Goal: Information Seeking & Learning: Learn about a topic

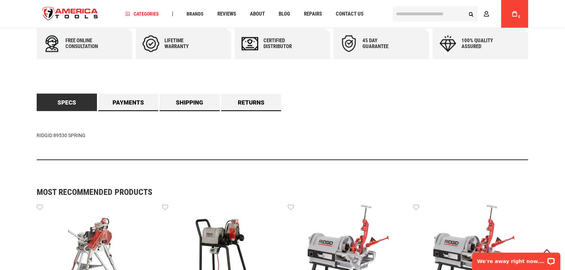
scroll to position [352, 0]
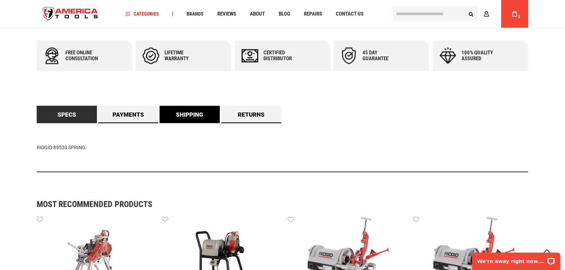
click at [200, 109] on link "Shipping" at bounding box center [190, 114] width 60 height 17
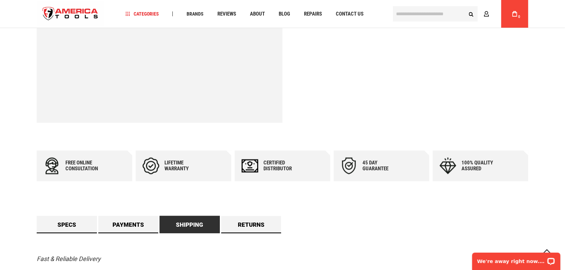
scroll to position [214, 0]
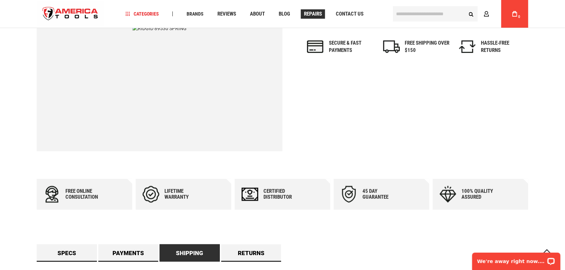
click at [313, 12] on span "Repairs" at bounding box center [313, 13] width 18 height 5
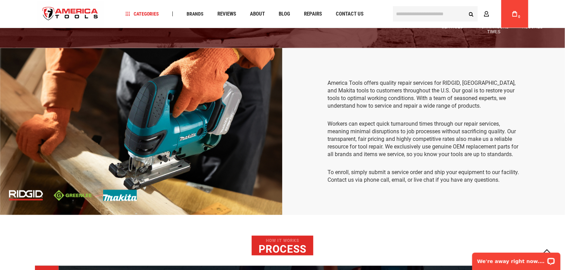
scroll to position [139, 0]
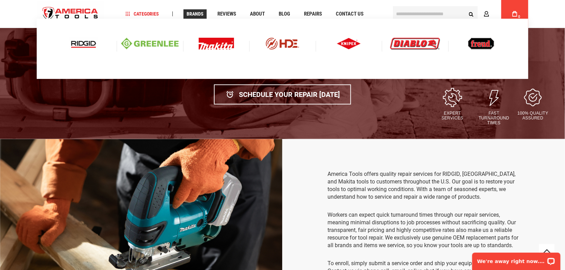
click at [81, 42] on img at bounding box center [83, 44] width 29 height 12
